Goal: Task Accomplishment & Management: Manage account settings

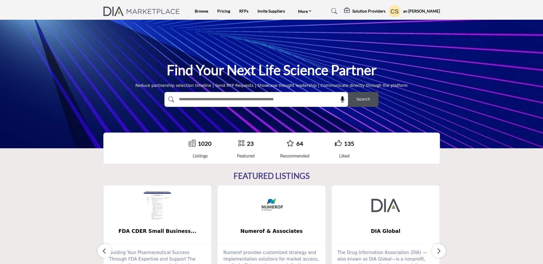
click at [420, 9] on h5 "an [PERSON_NAME]" at bounding box center [421, 11] width 37 height 6
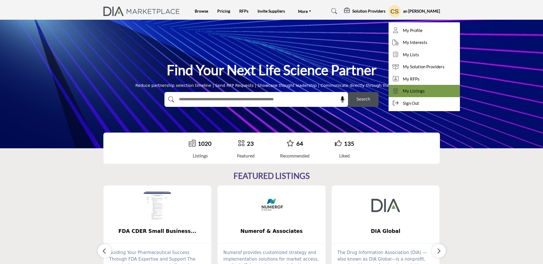
click at [435, 90] on link "My Listings" at bounding box center [423, 91] width 71 height 12
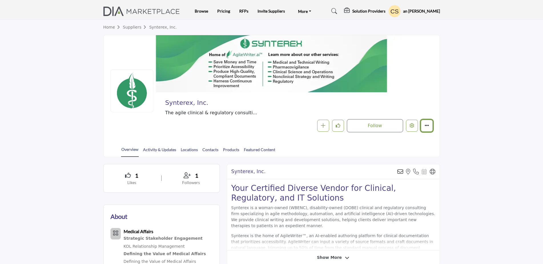
click at [427, 125] on icon "More details" at bounding box center [426, 125] width 5 height 5
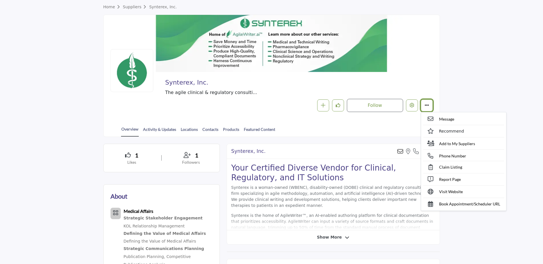
scroll to position [57, 0]
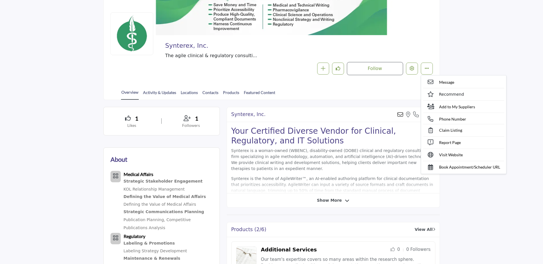
click at [194, 117] on div "1" at bounding box center [191, 118] width 43 height 9
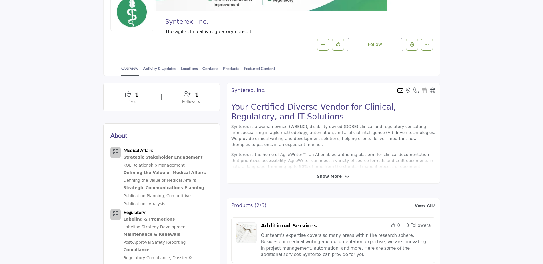
scroll to position [0, 0]
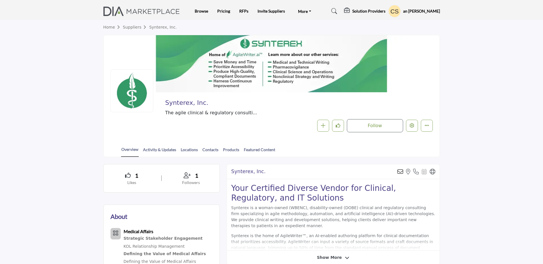
click at [284, 64] on div at bounding box center [272, 63] width 336 height 57
click at [300, 58] on div at bounding box center [272, 63] width 336 height 57
click at [415, 126] on button "Edit company" at bounding box center [412, 126] width 12 height 12
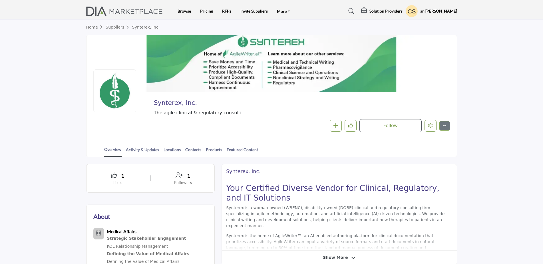
click at [346, 260] on span "Show More" at bounding box center [339, 257] width 33 height 6
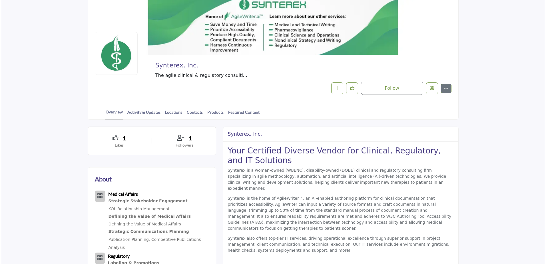
scroll to position [114, 0]
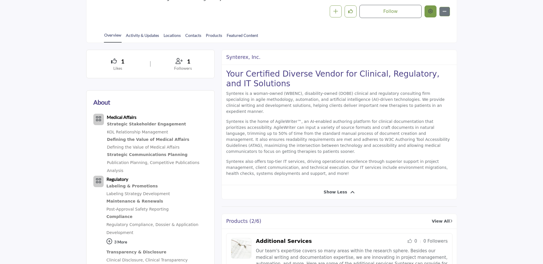
click at [427, 15] on button "Edit company" at bounding box center [430, 11] width 12 height 12
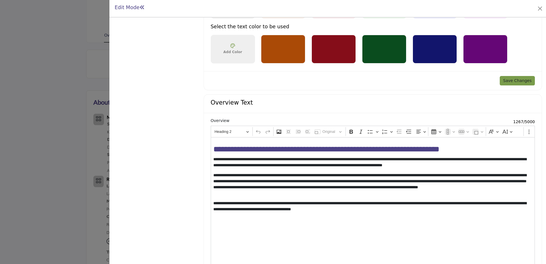
scroll to position [457, 0]
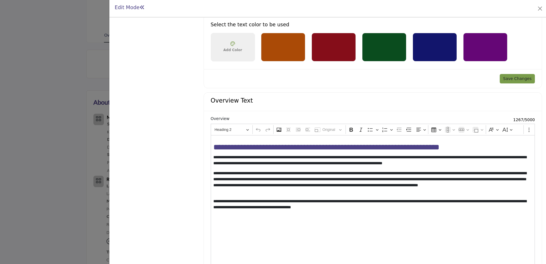
click at [276, 175] on p "**********" at bounding box center [371, 182] width 317 height 24
click at [278, 176] on p "**********" at bounding box center [371, 182] width 317 height 24
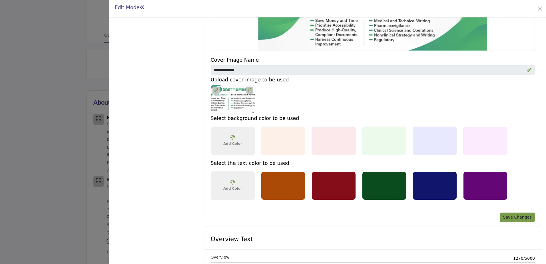
scroll to position [290, 0]
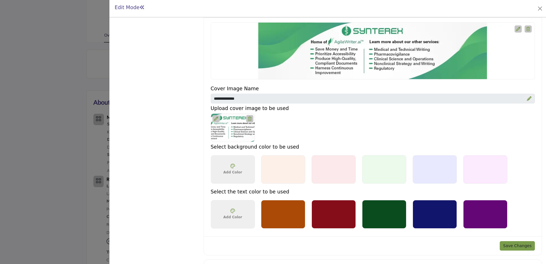
click at [517, 30] on icon at bounding box center [518, 29] width 4 height 4
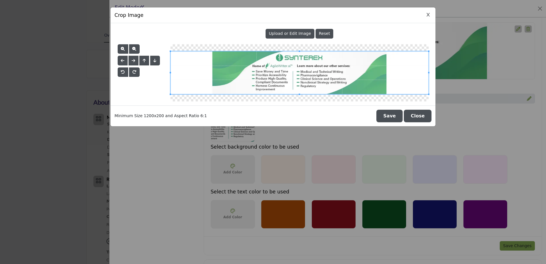
click at [429, 16] on icon "Close Image Upload Modal" at bounding box center [427, 15] width 3 height 4
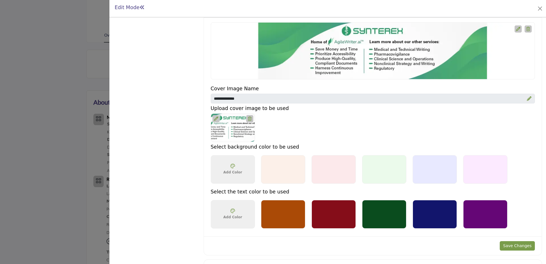
click at [515, 244] on button "Save Changes" at bounding box center [516, 246] width 35 height 10
